Goal: Use online tool/utility: Utilize a website feature to perform a specific function

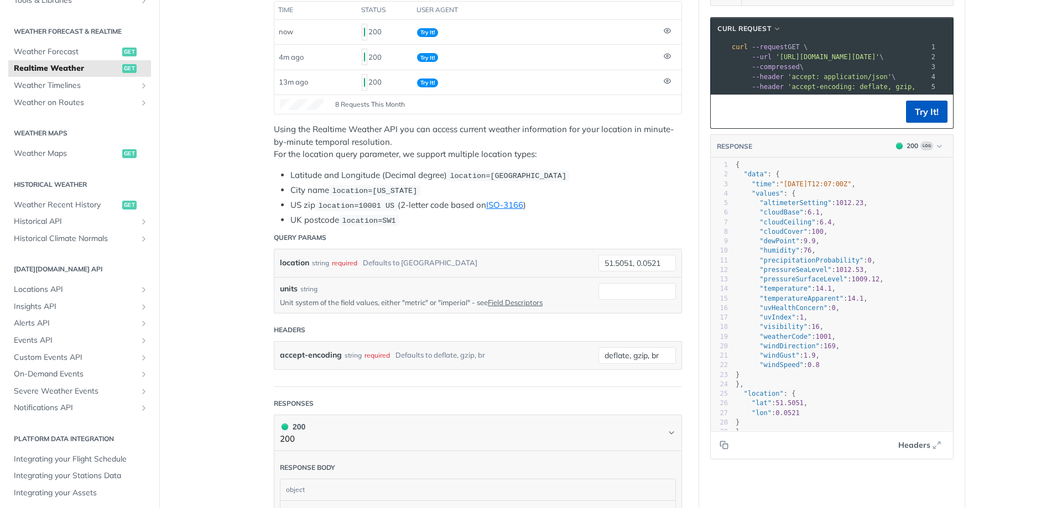
scroll to position [0, 207]
click at [920, 120] on button "Try It!" at bounding box center [926, 112] width 41 height 22
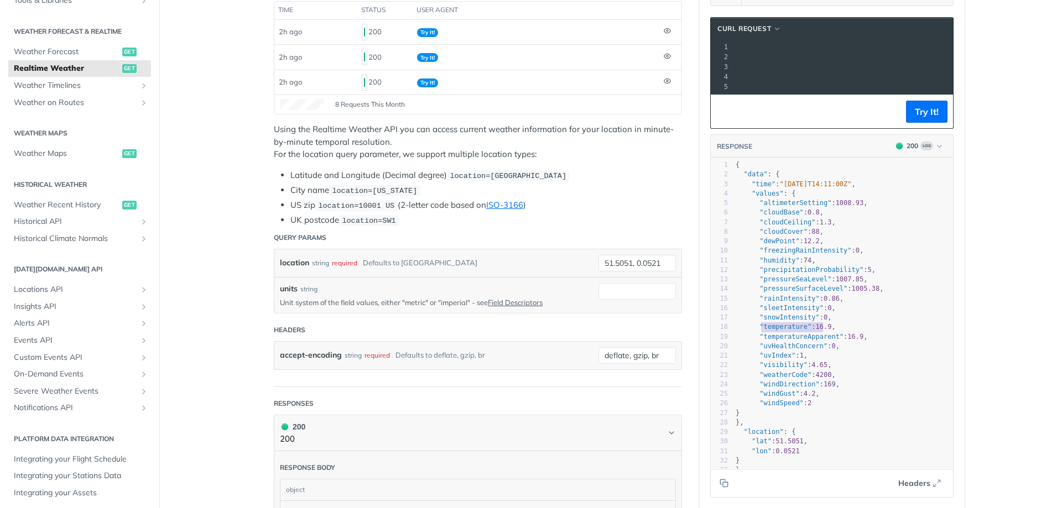
type textarea "temperature": 16.9,"
drag, startPoint x: 756, startPoint y: 339, endPoint x: 825, endPoint y: 331, distance: 69.6
click at [825, 331] on span ""temperature" : 16.9 ," at bounding box center [786, 327] width 100 height 8
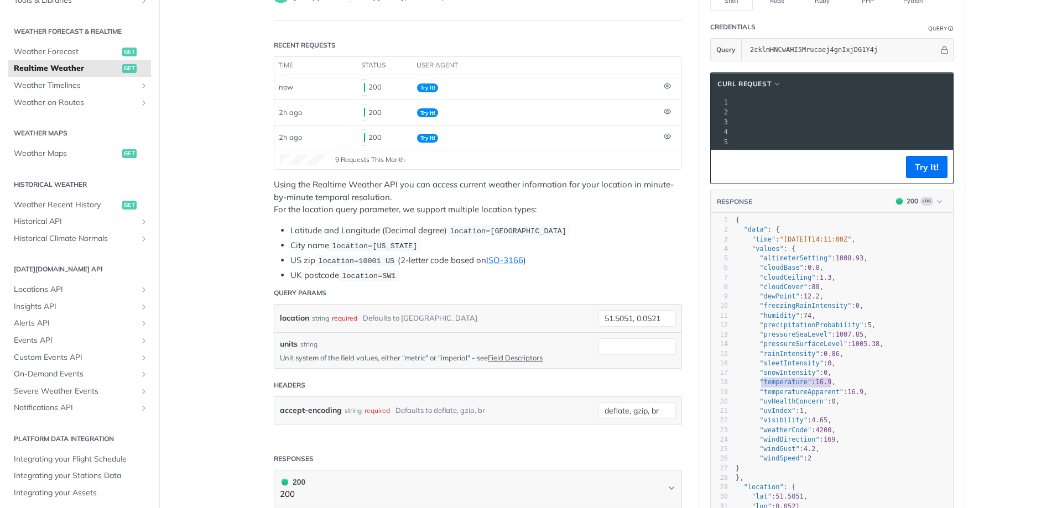
scroll to position [166, 0]
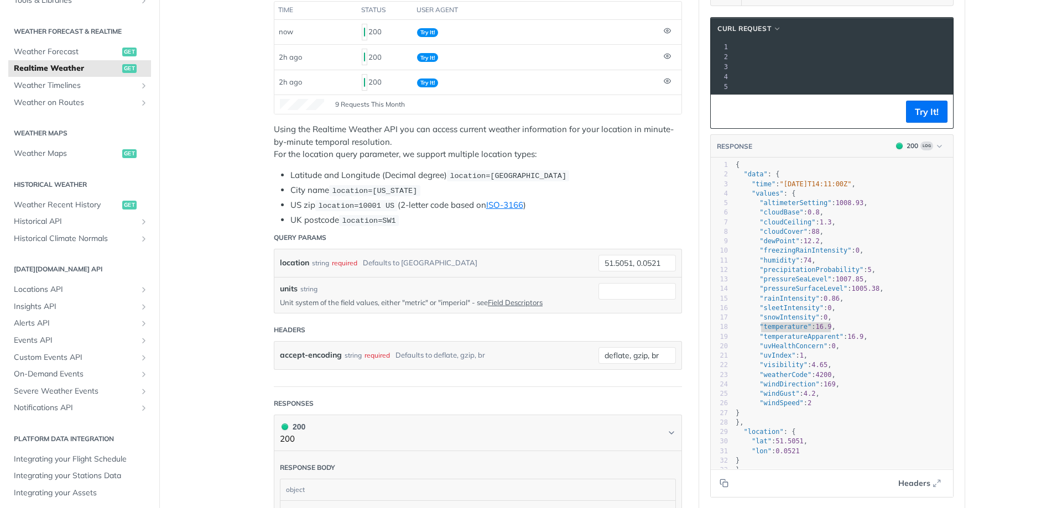
click at [991, 201] on main "JUMP TO CTRL-/ Fundamentals [DATE][DOMAIN_NAME] APIs Weather Data Layers Core P…" at bounding box center [531, 420] width 1062 height 1055
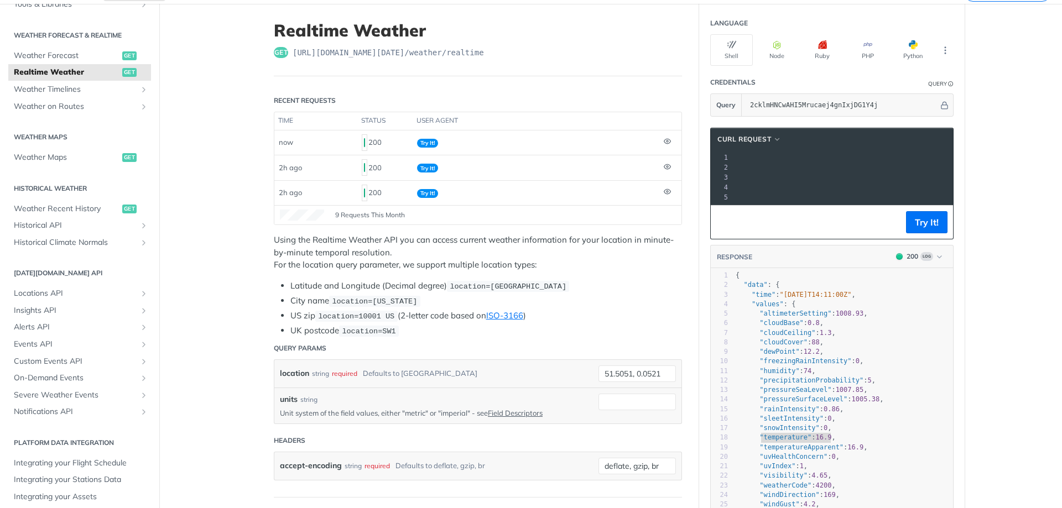
scroll to position [111, 0]
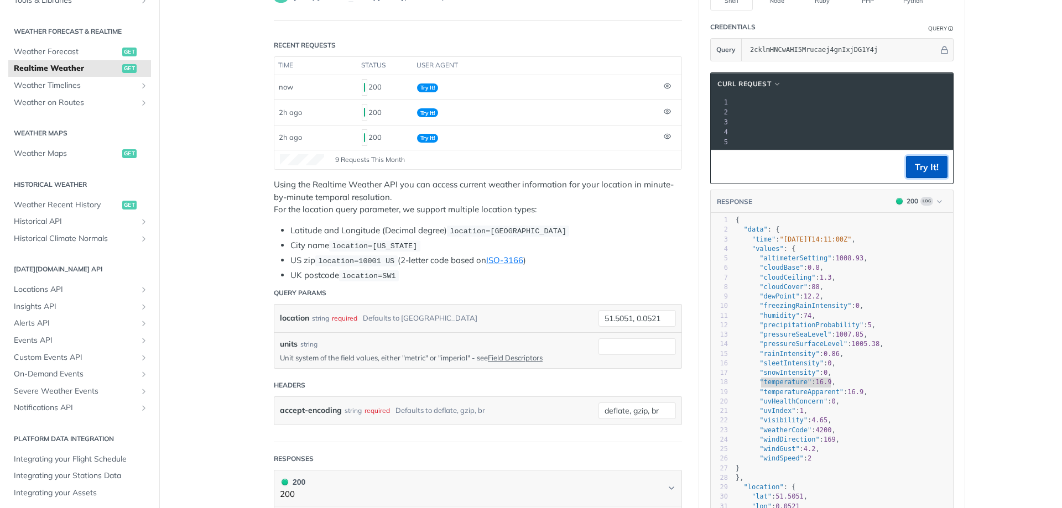
click at [914, 178] on button "Try It!" at bounding box center [926, 167] width 41 height 22
click at [924, 173] on button "Try It!" at bounding box center [926, 167] width 41 height 22
click at [921, 173] on button "Try It!" at bounding box center [926, 167] width 41 height 22
click at [988, 221] on main "JUMP TO CTRL-/ Fundamentals [DATE][DOMAIN_NAME] APIs Weather Data Layers Core P…" at bounding box center [531, 476] width 1062 height 1055
click at [906, 166] on button "Try It!" at bounding box center [926, 167] width 41 height 22
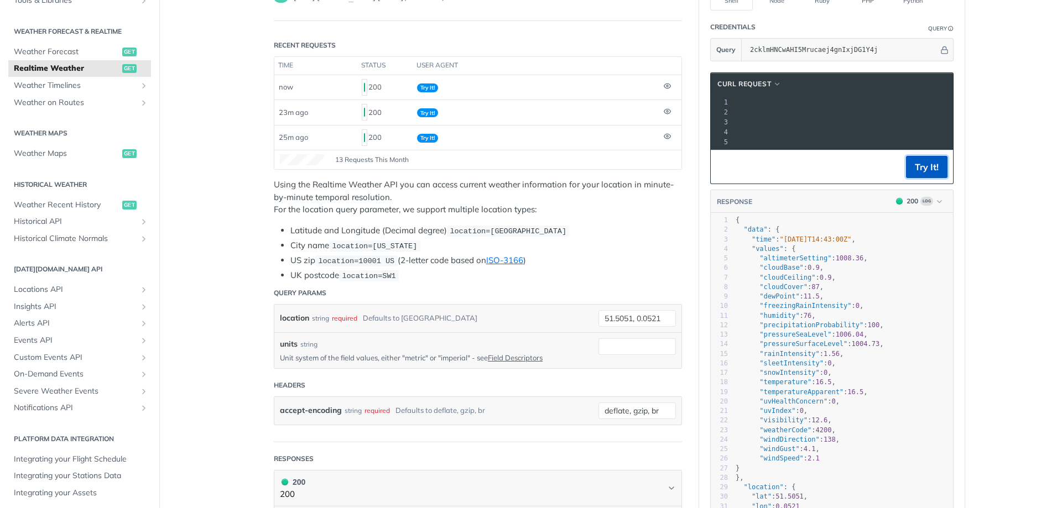
click at [926, 174] on button "Try It!" at bounding box center [926, 167] width 41 height 22
drag, startPoint x: 920, startPoint y: 175, endPoint x: 1000, endPoint y: 287, distance: 137.5
click at [920, 175] on button "Try It!" at bounding box center [926, 167] width 41 height 22
click at [916, 172] on button "Try It!" at bounding box center [926, 167] width 41 height 22
